Goal: Find specific page/section: Find specific page/section

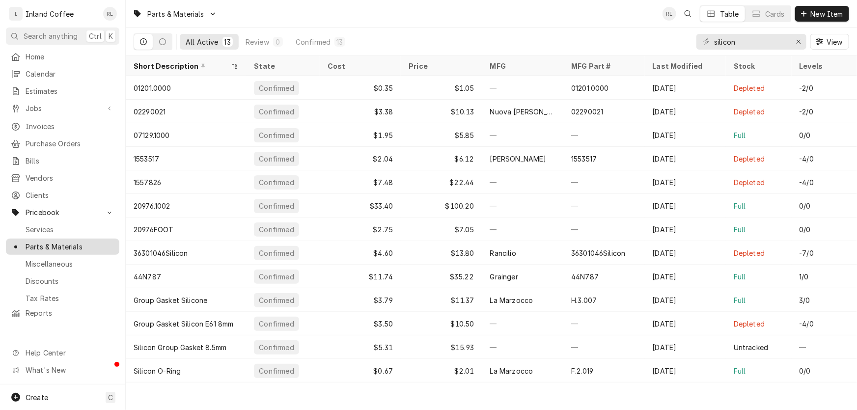
click at [72, 242] on span "Parts & Materials" at bounding box center [70, 247] width 89 height 10
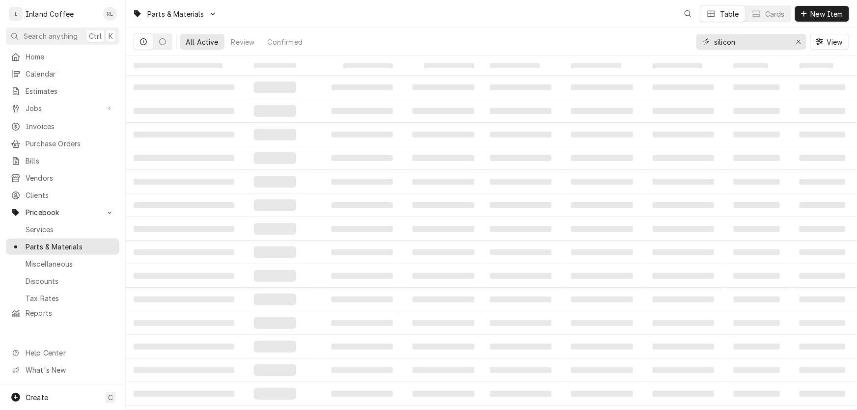
click at [741, 48] on input "silicon" at bounding box center [751, 42] width 74 height 16
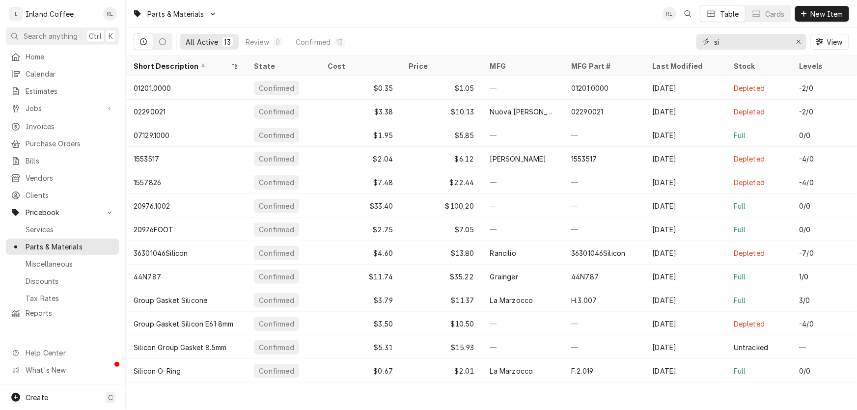
type input "s"
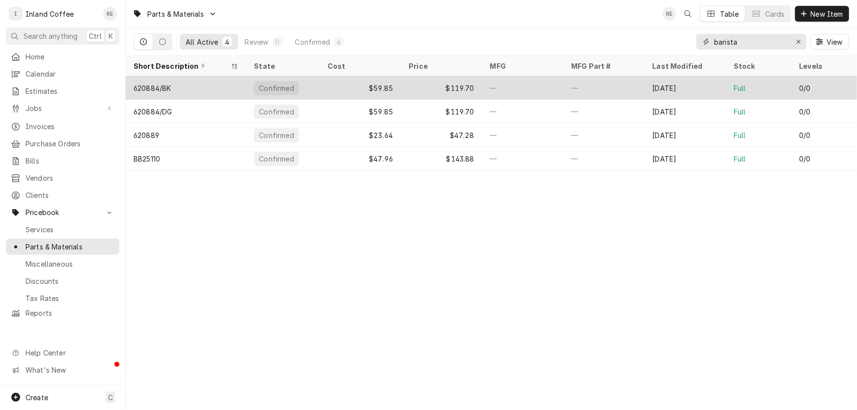
type input "barista"
click at [410, 88] on div "$119.70" at bounding box center [441, 88] width 81 height 24
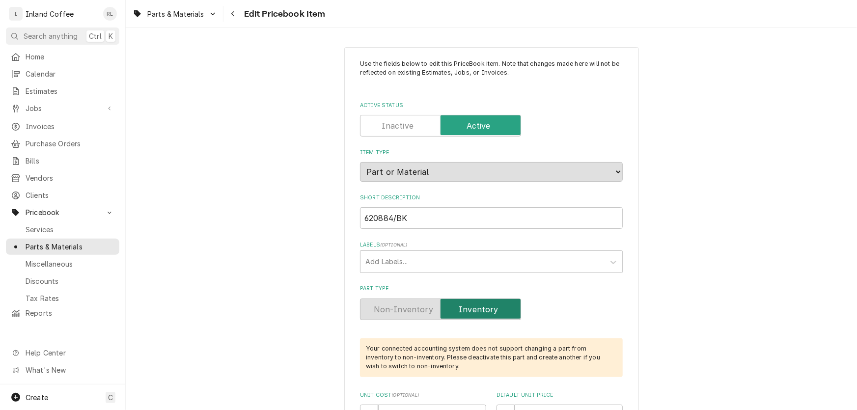
type textarea "x"
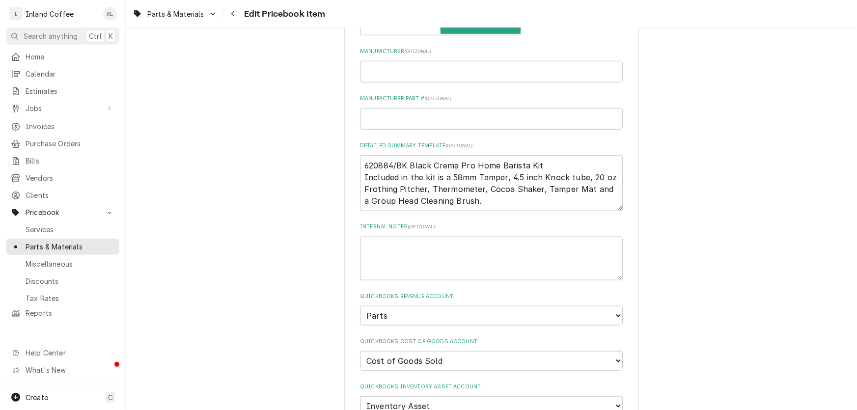
scroll to position [434, 0]
